Goal: Task Accomplishment & Management: Complete application form

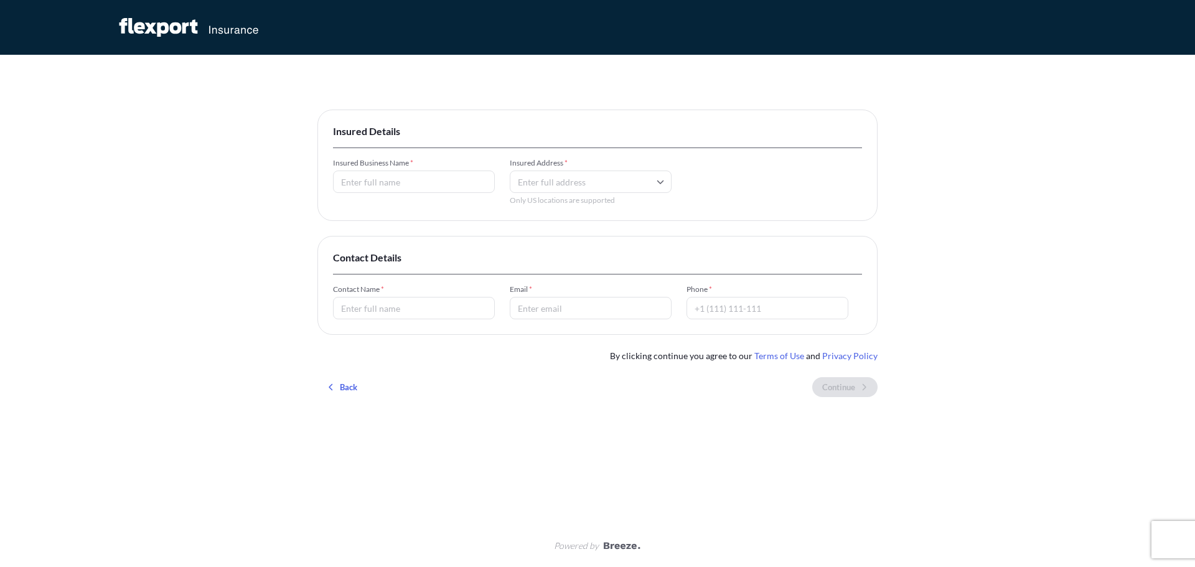
click at [433, 188] on input "Insured Business Name *" at bounding box center [414, 182] width 162 height 22
type input "[PERSON_NAME] Technologies"
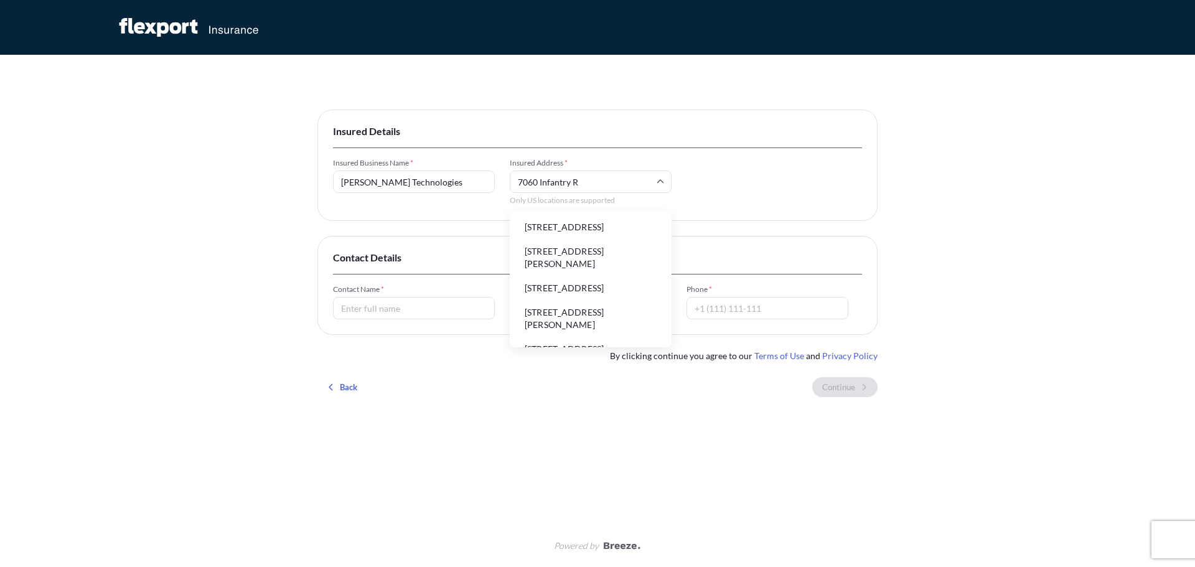
click at [564, 230] on li "[STREET_ADDRESS]" at bounding box center [591, 227] width 152 height 24
type input "[STREET_ADDRESS]"
click at [438, 317] on input "Contact Name *" at bounding box center [414, 308] width 162 height 22
type input "[PERSON_NAME]"
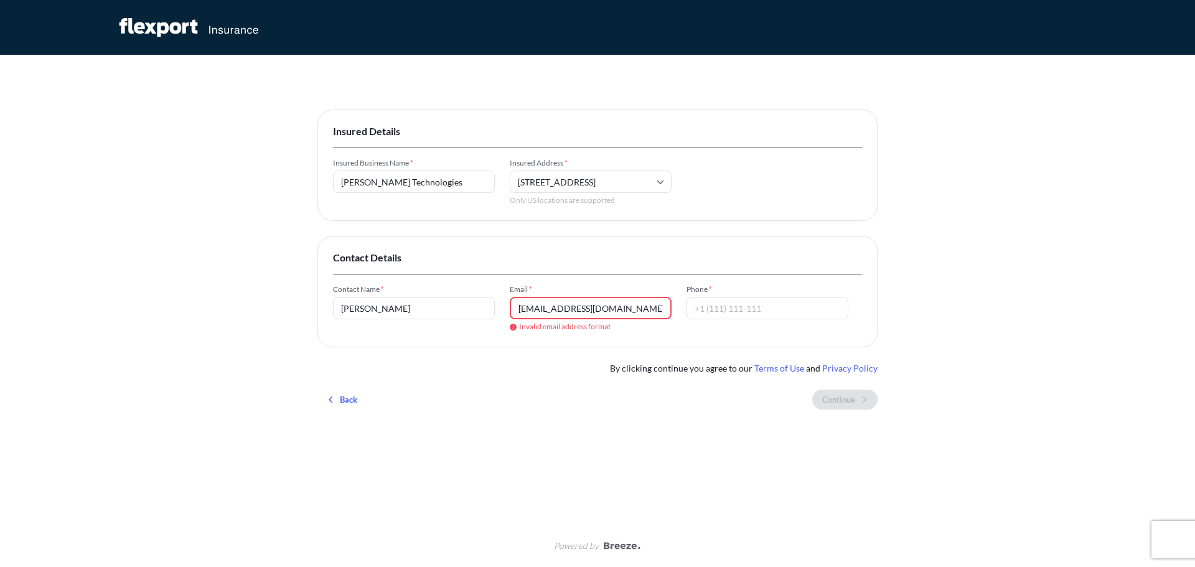
type input "[EMAIL_ADDRESS][DOMAIN_NAME]"
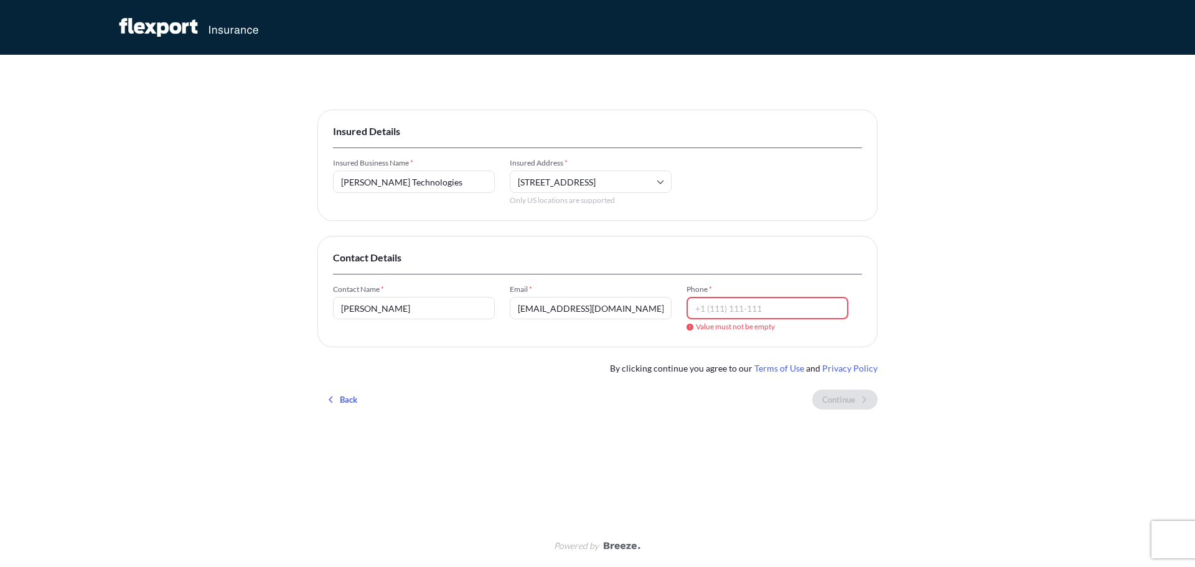
click at [726, 301] on input "Phone *" at bounding box center [768, 308] width 162 height 22
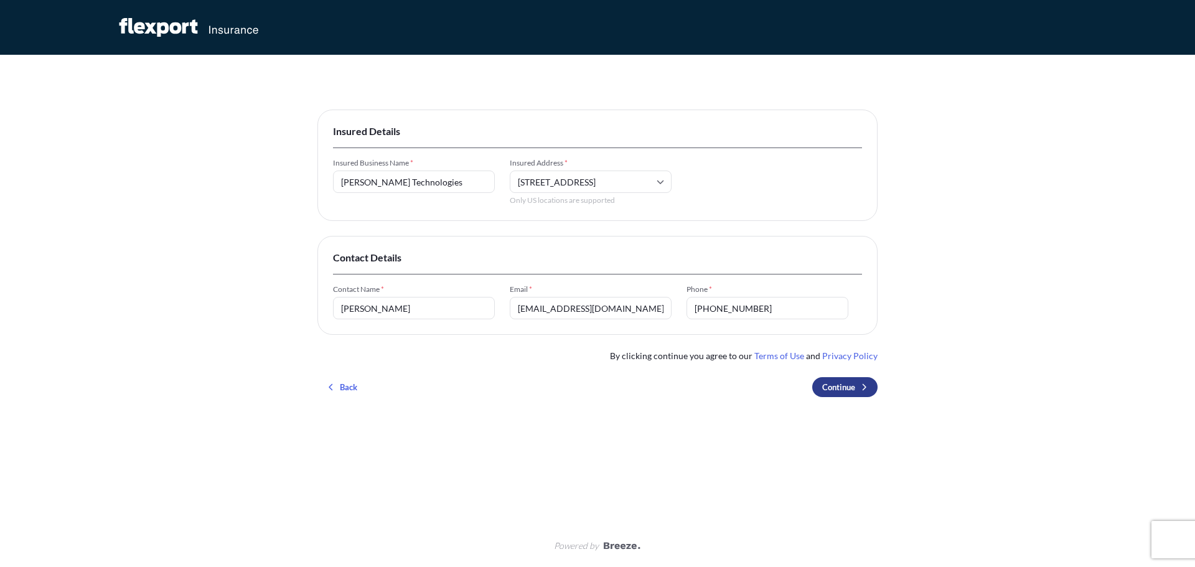
type input "[PHONE_NUMBER]"
